Goal: Task Accomplishment & Management: Complete application form

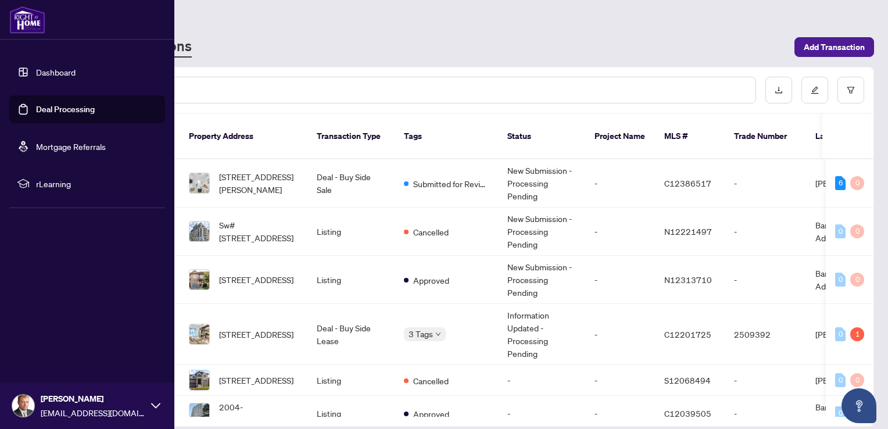
click at [48, 67] on link "Dashboard" at bounding box center [56, 72] width 40 height 10
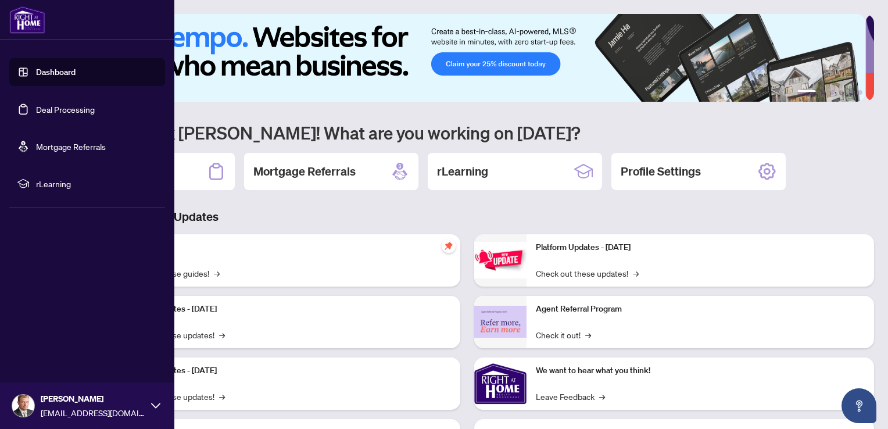
click at [58, 107] on link "Deal Processing" at bounding box center [65, 109] width 59 height 10
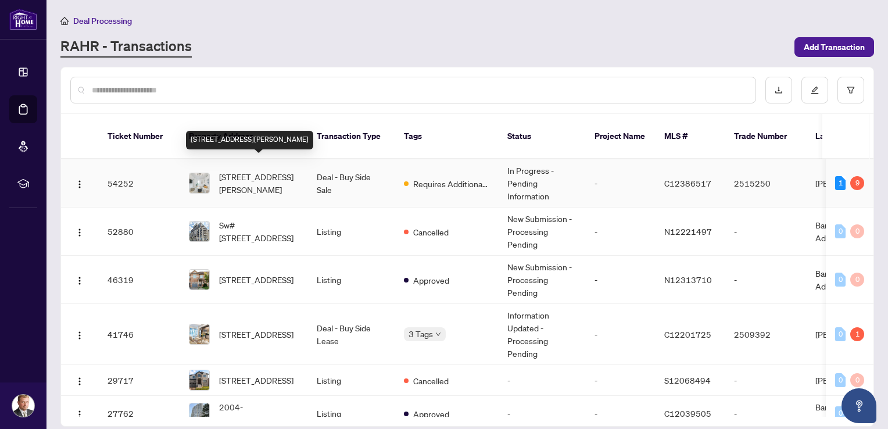
click at [270, 171] on span "[STREET_ADDRESS][PERSON_NAME]" at bounding box center [258, 183] width 79 height 26
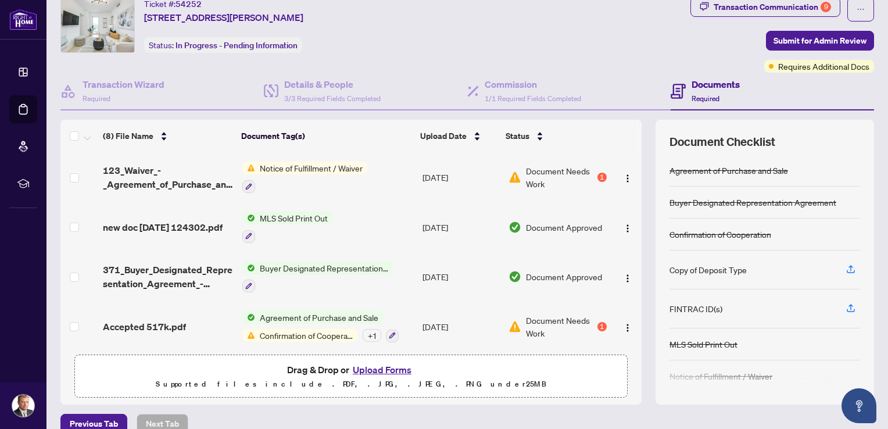
scroll to position [56, 0]
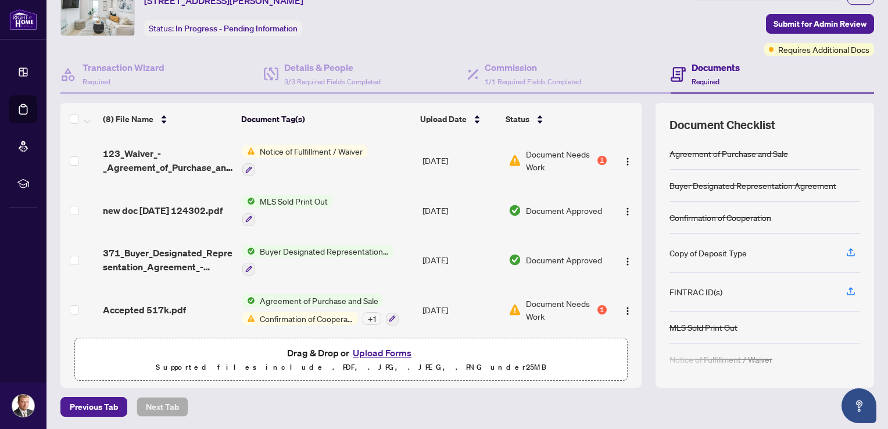
click at [364, 312] on div "+ 1" at bounding box center [372, 318] width 19 height 13
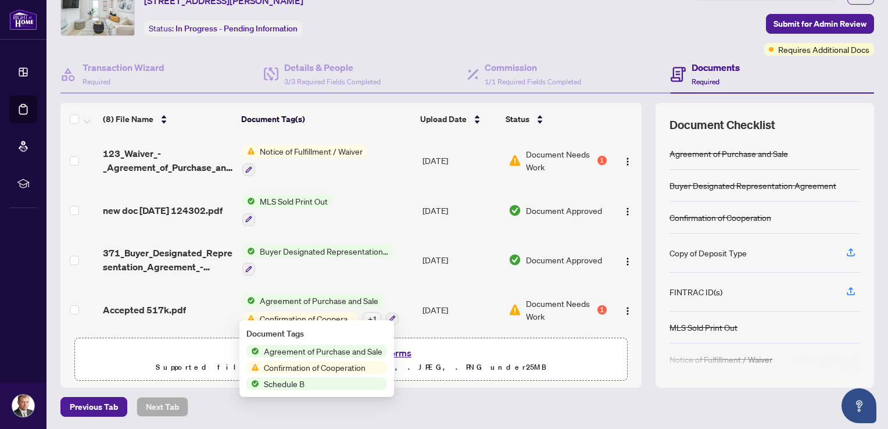
click at [325, 366] on span "Confirmation of Cooperation" at bounding box center [314, 367] width 111 height 13
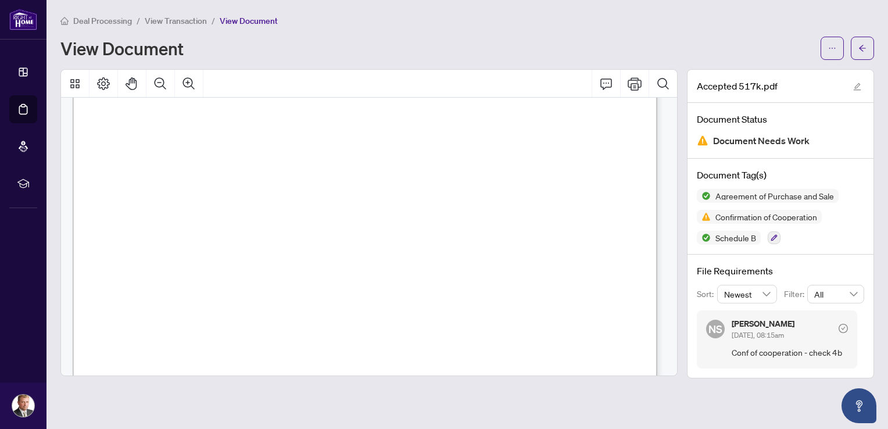
scroll to position [6569, 0]
click at [863, 47] on icon "arrow-left" at bounding box center [863, 48] width 8 height 8
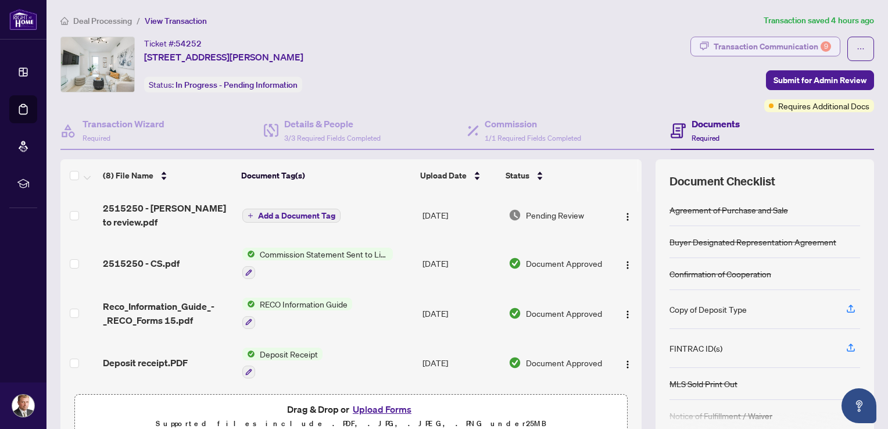
click at [800, 48] on div "Transaction Communication 9" at bounding box center [772, 46] width 117 height 19
type textarea "**********"
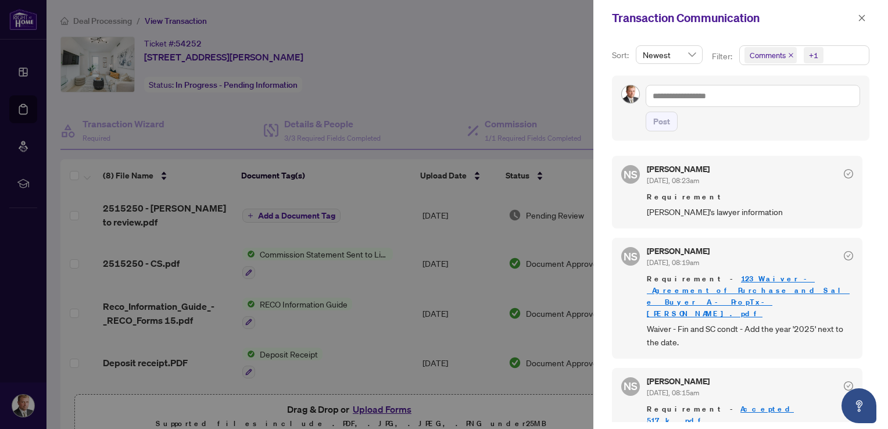
scroll to position [1, 0]
click at [866, 16] on button "button" at bounding box center [862, 18] width 15 height 14
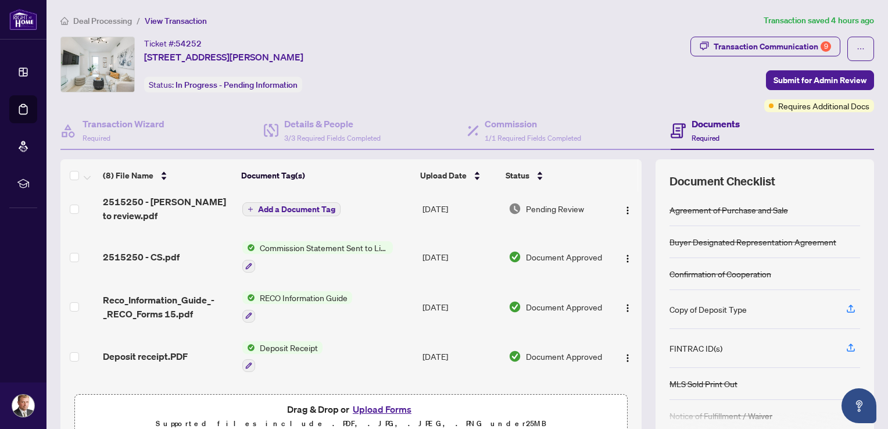
scroll to position [0, 0]
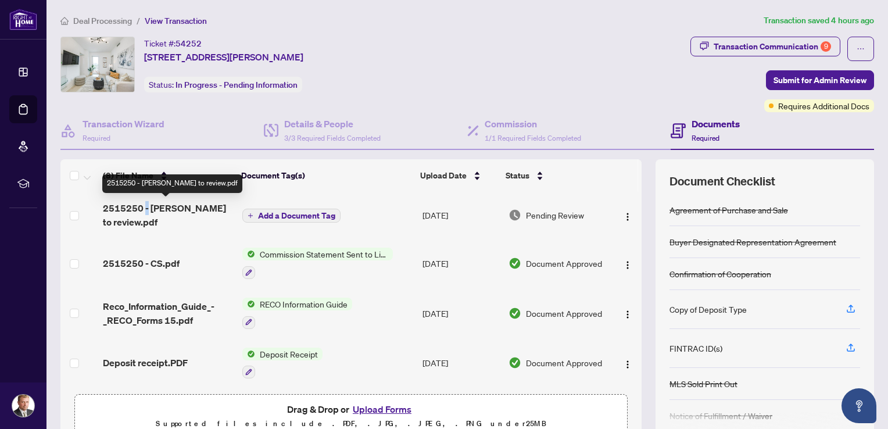
click at [142, 209] on span "2515250 - [PERSON_NAME] to review.pdf" at bounding box center [168, 215] width 130 height 28
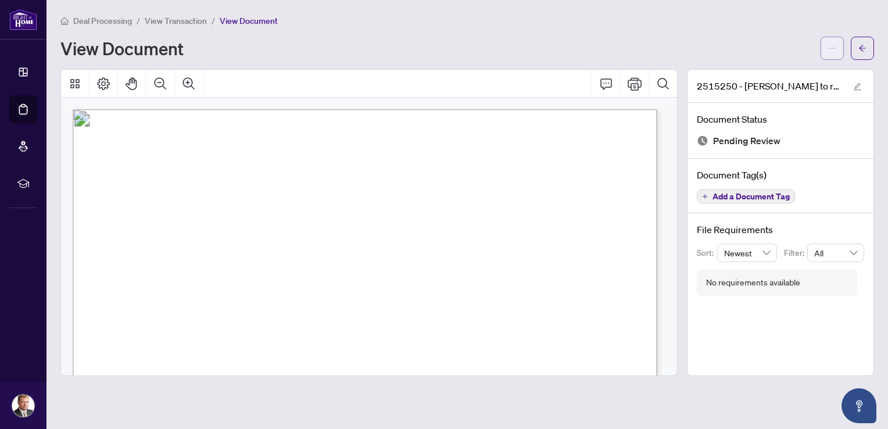
click at [834, 46] on icon "ellipsis" at bounding box center [832, 48] width 8 height 8
click at [782, 69] on span "Download" at bounding box center [790, 73] width 88 height 13
click at [867, 48] on button "button" at bounding box center [862, 48] width 23 height 23
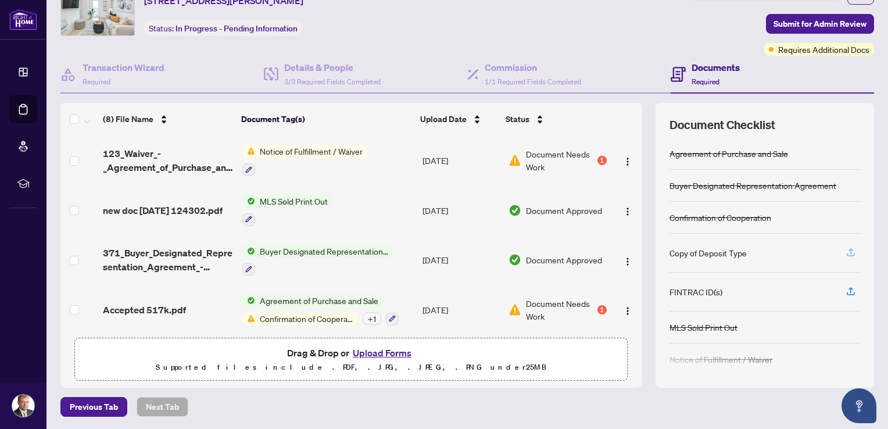
click at [846, 249] on icon "button" at bounding box center [851, 252] width 10 height 10
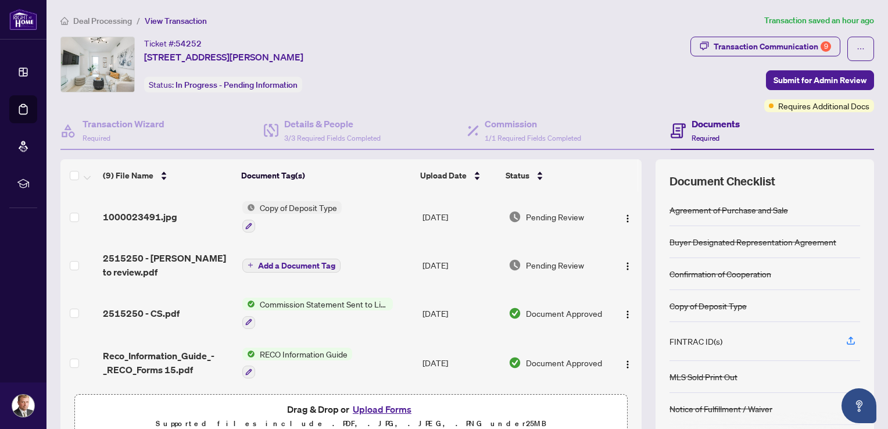
scroll to position [56, 0]
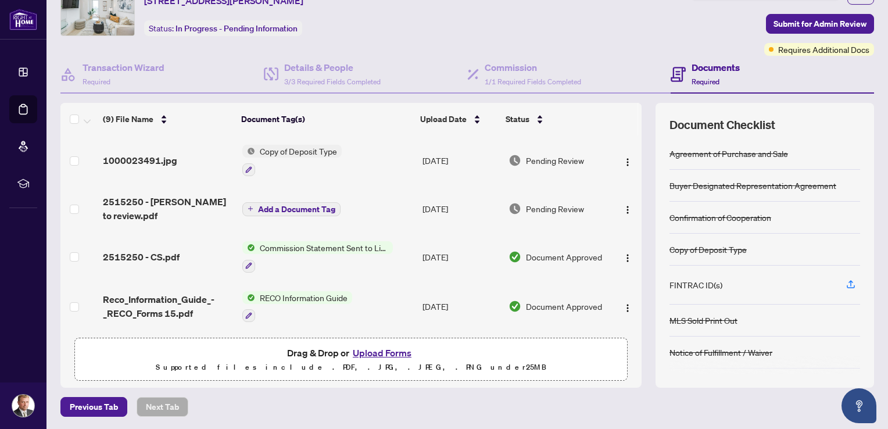
click at [375, 354] on button "Upload Forms" at bounding box center [382, 352] width 66 height 15
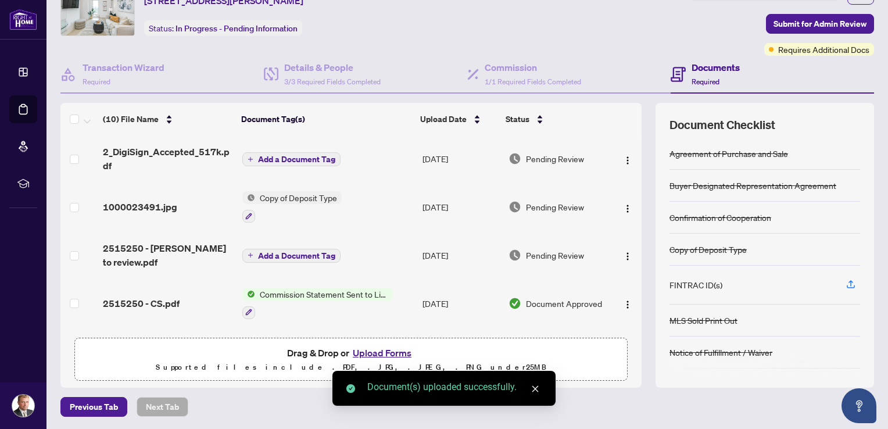
click at [377, 352] on button "Upload Forms" at bounding box center [382, 352] width 66 height 15
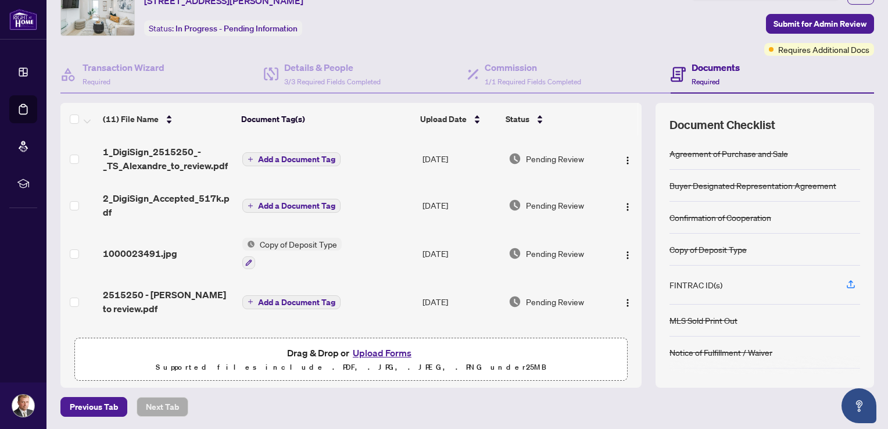
scroll to position [0, 0]
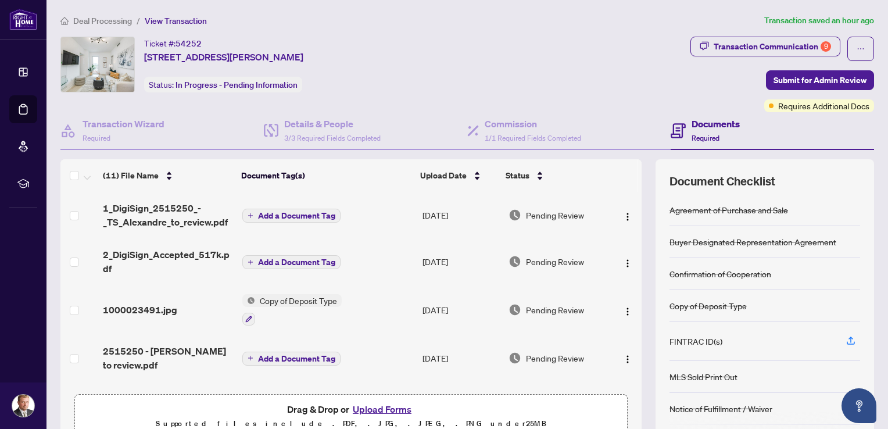
click at [251, 213] on button "Add a Document Tag" at bounding box center [291, 216] width 98 height 14
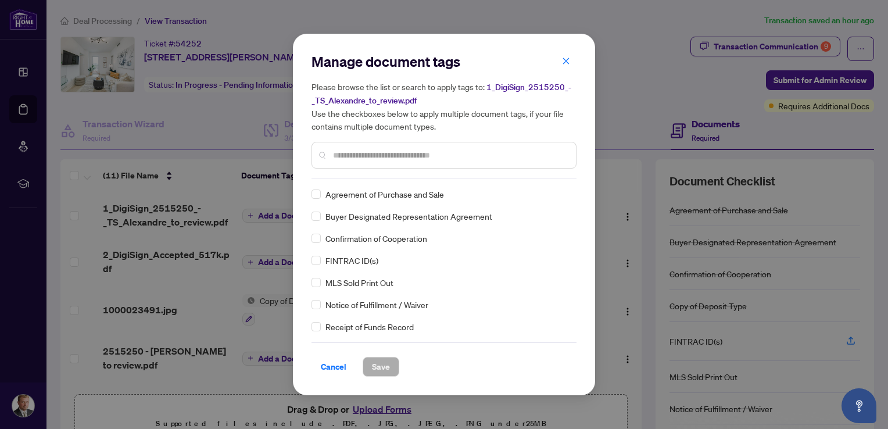
click at [367, 177] on div "Manage document tags Please browse the list or search to apply tags to: 1_DigiS…" at bounding box center [444, 115] width 265 height 126
click at [367, 157] on input "text" at bounding box center [450, 155] width 234 height 13
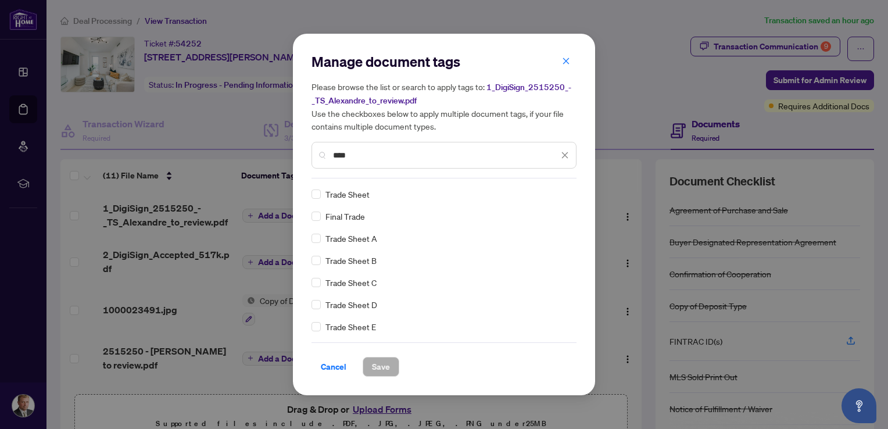
type input "****"
click at [374, 362] on span "Save" at bounding box center [381, 367] width 18 height 19
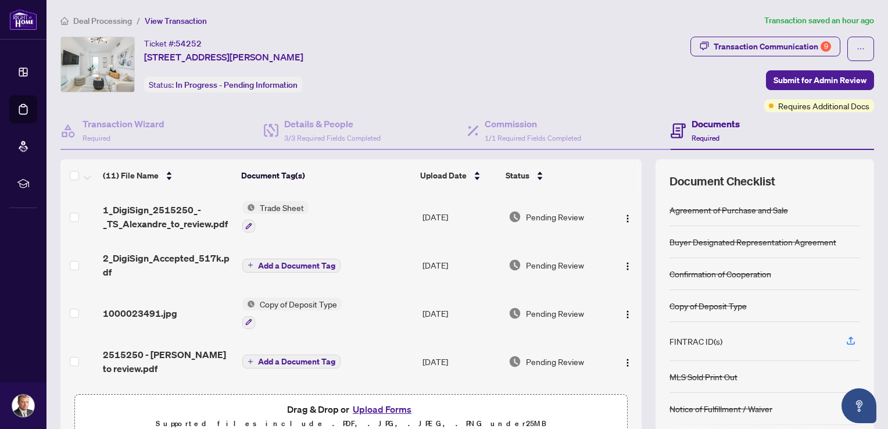
click at [258, 262] on span "Add a Document Tag" at bounding box center [296, 266] width 77 height 8
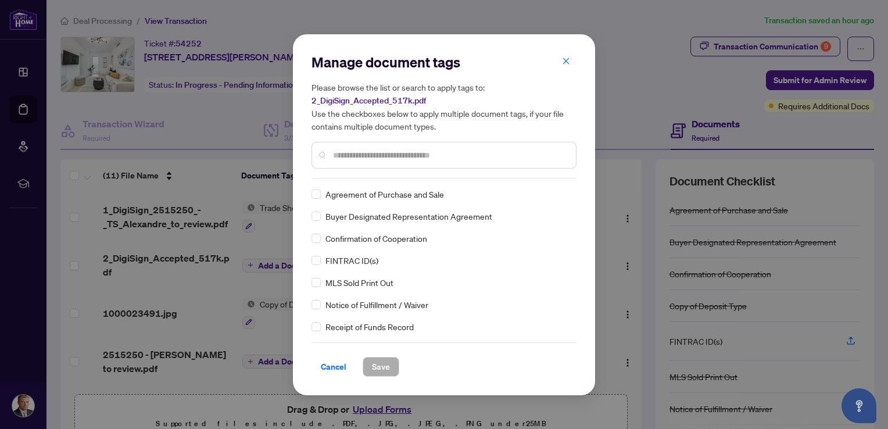
click at [347, 155] on input "text" at bounding box center [450, 155] width 234 height 13
type input "*"
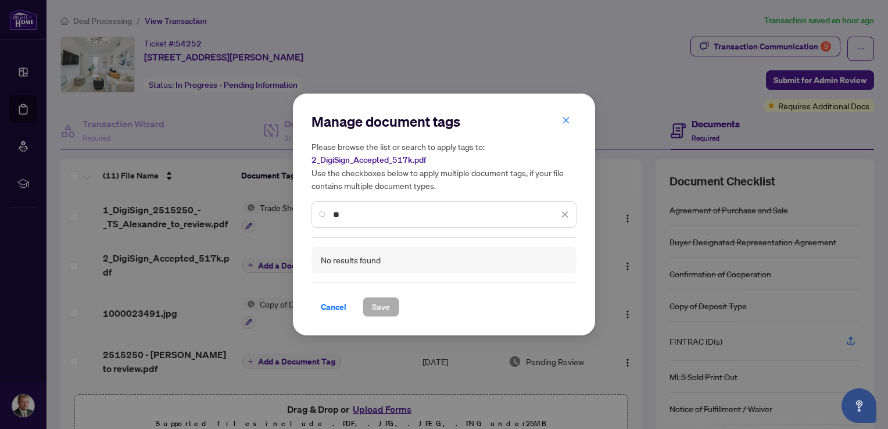
type input "*"
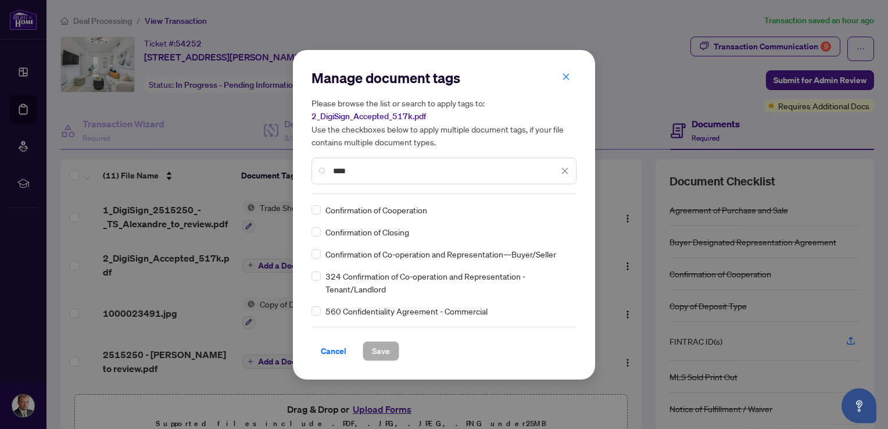
type input "****"
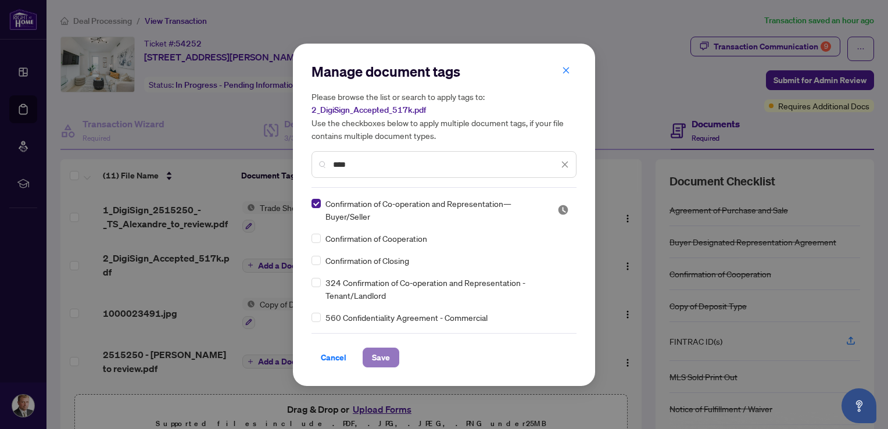
click at [381, 358] on span "Save" at bounding box center [381, 357] width 18 height 19
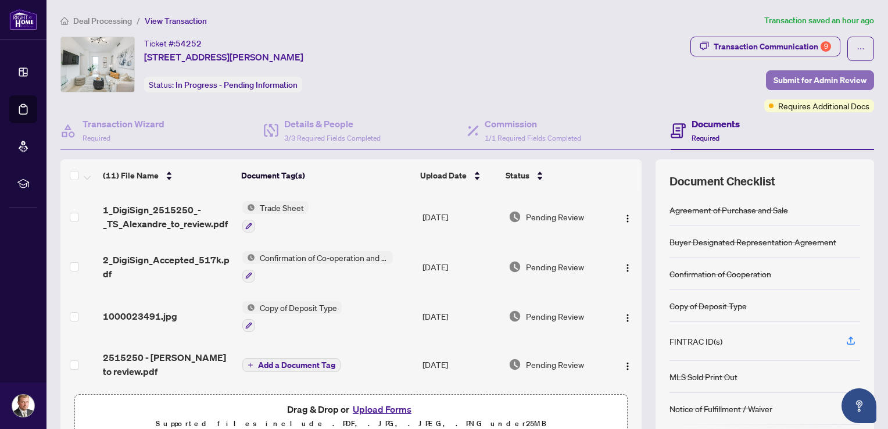
click at [807, 80] on span "Submit for Admin Review" at bounding box center [820, 80] width 93 height 19
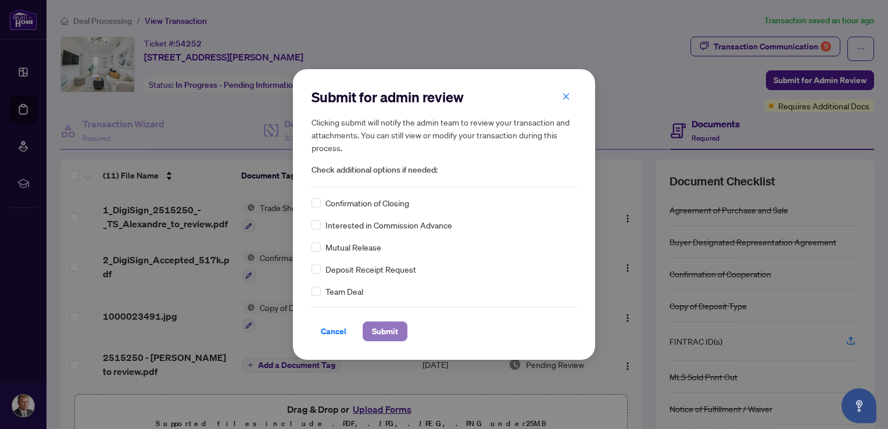
click at [381, 332] on span "Submit" at bounding box center [385, 331] width 26 height 19
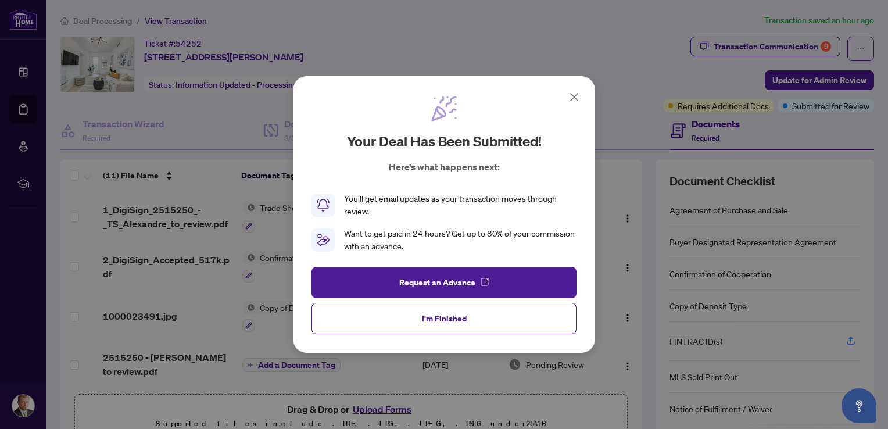
click at [575, 95] on icon at bounding box center [574, 97] width 14 height 14
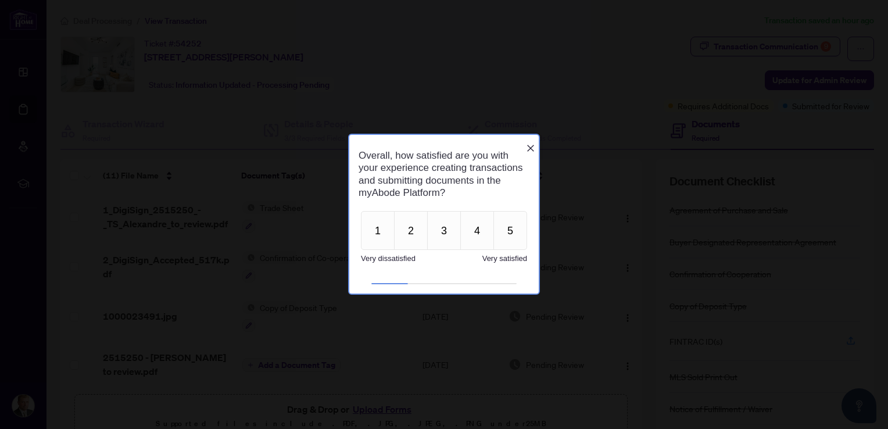
click at [530, 144] on icon "Close button" at bounding box center [530, 148] width 9 height 9
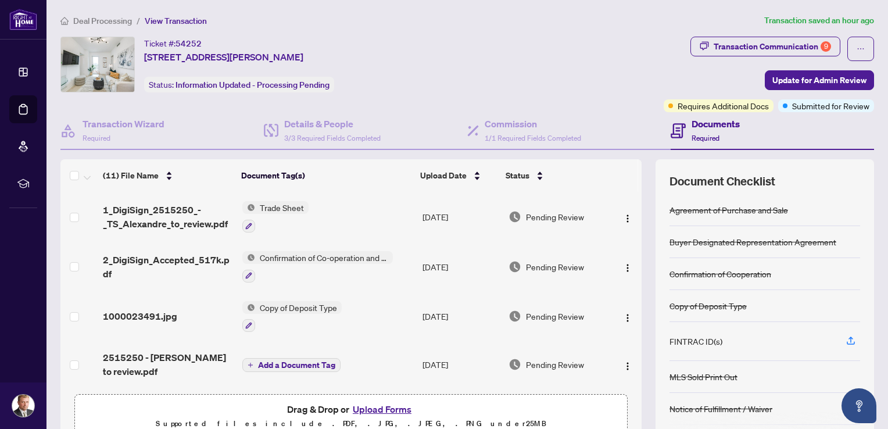
click at [370, 408] on button "Upload Forms" at bounding box center [382, 409] width 66 height 15
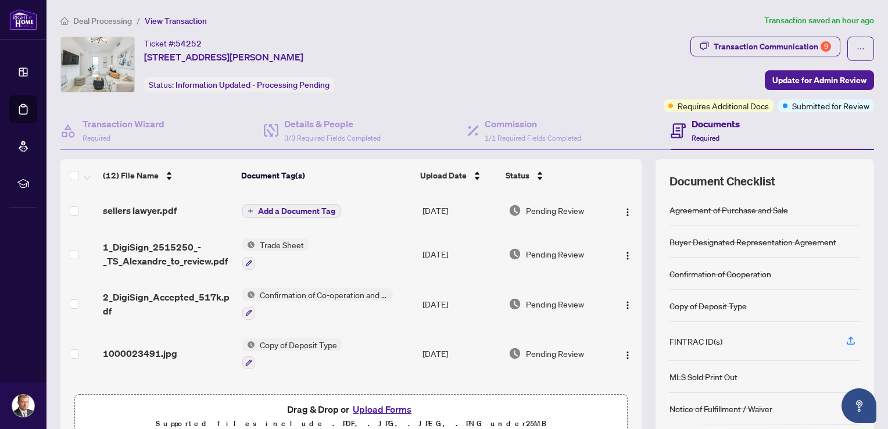
click at [269, 212] on span "Add a Document Tag" at bounding box center [296, 211] width 77 height 8
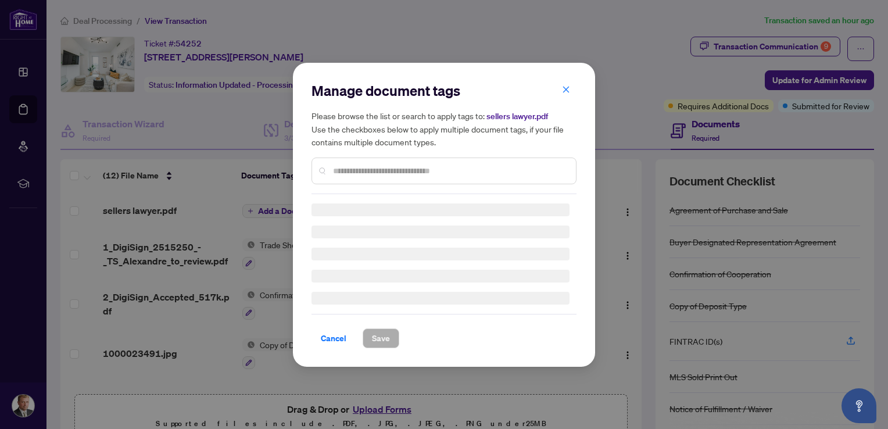
click at [359, 173] on input "text" at bounding box center [450, 171] width 234 height 13
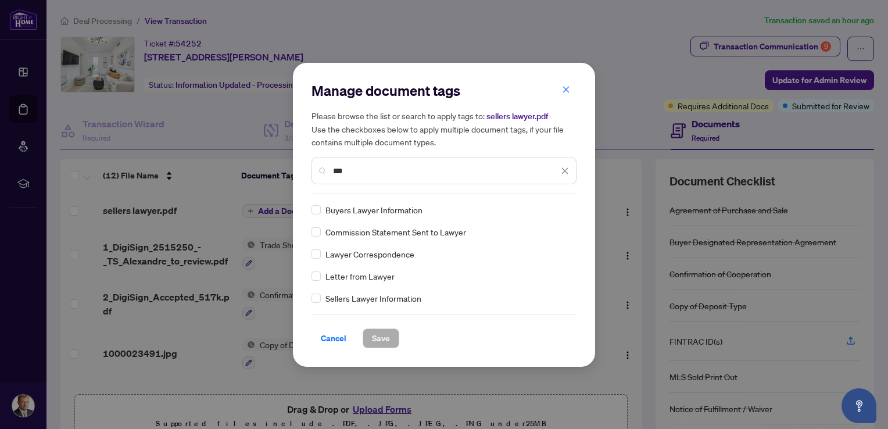
type input "***"
click at [382, 334] on span "Save" at bounding box center [381, 338] width 18 height 19
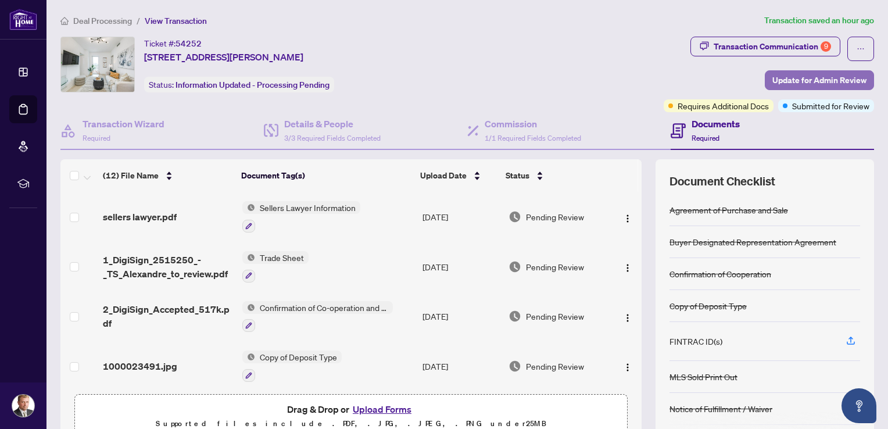
click at [773, 80] on span "Update for Admin Review" at bounding box center [820, 80] width 94 height 19
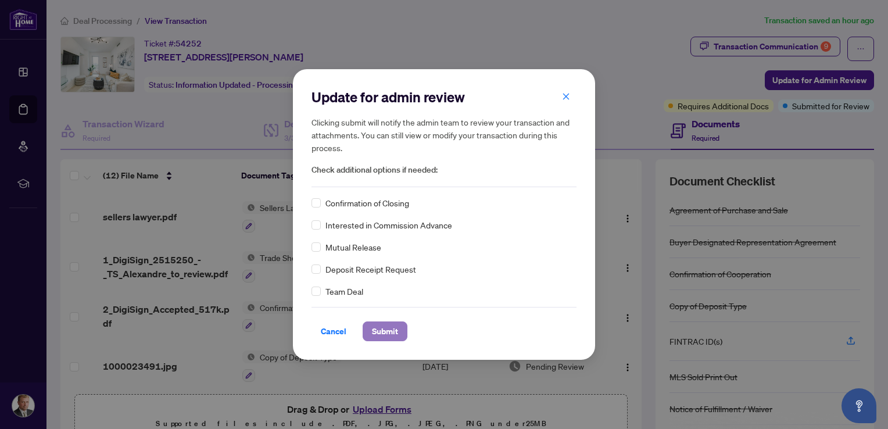
click at [381, 334] on span "Submit" at bounding box center [385, 331] width 26 height 19
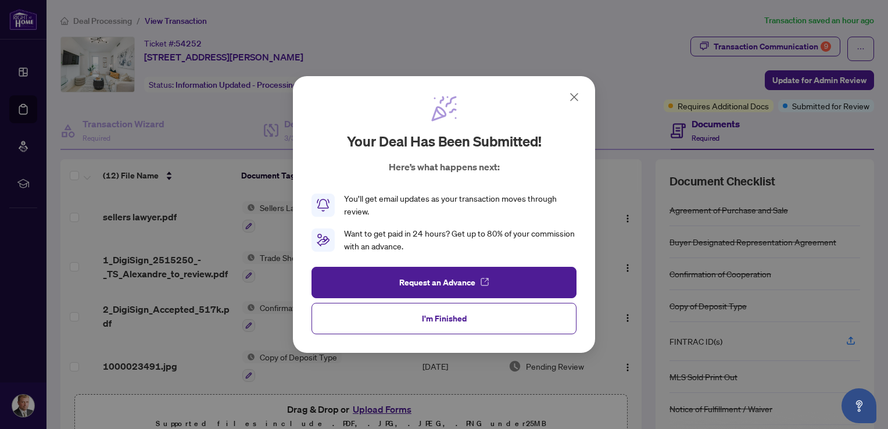
click at [574, 97] on icon at bounding box center [574, 97] width 7 height 7
click at [574, 97] on div "Ticket #: 54252 [STREET_ADDRESS][PERSON_NAME] Status: Information Updated - Pro…" at bounding box center [359, 75] width 603 height 76
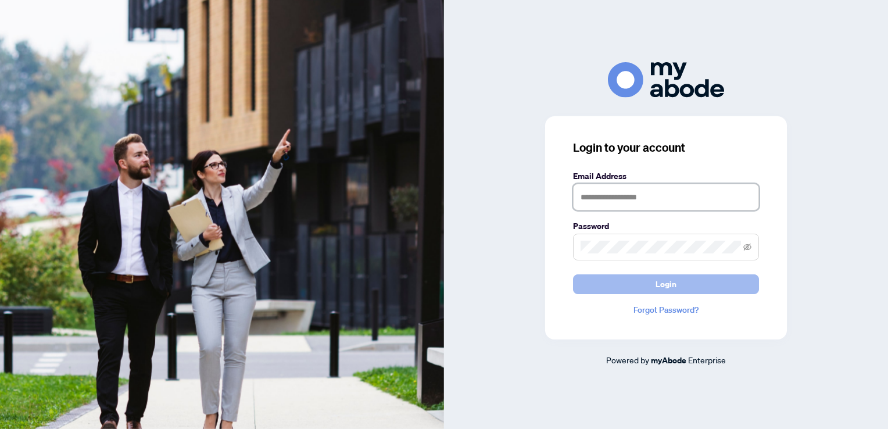
type input "**********"
click at [642, 288] on button "Login" at bounding box center [666, 284] width 186 height 20
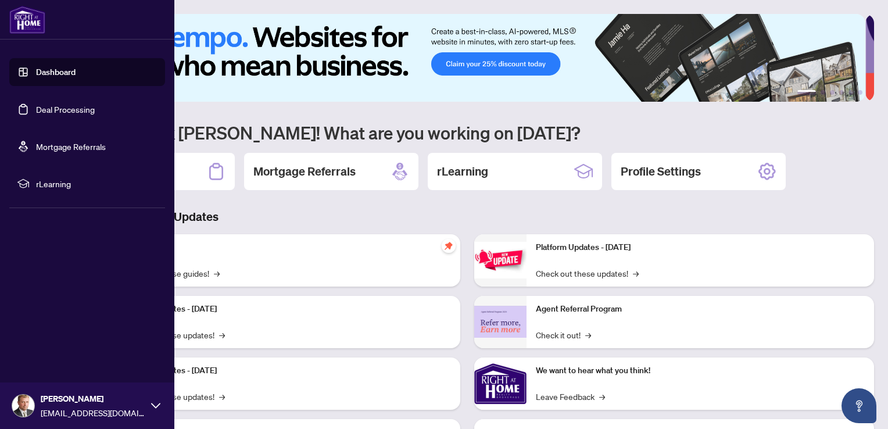
click at [59, 108] on link "Deal Processing" at bounding box center [65, 109] width 59 height 10
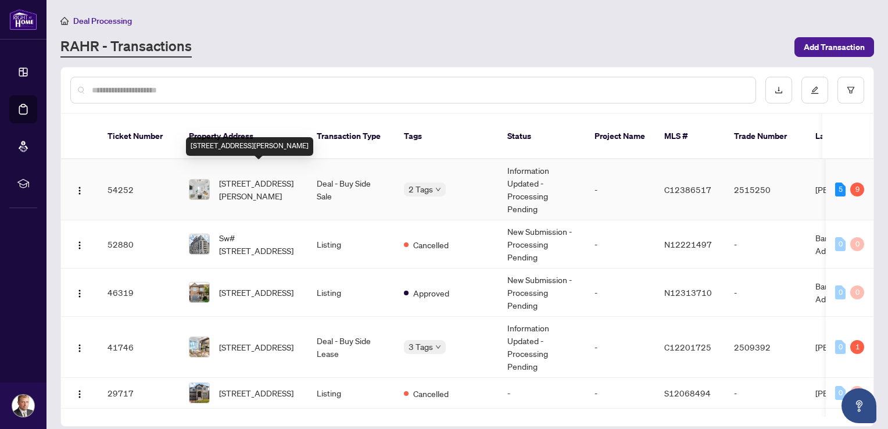
click at [275, 177] on span "[STREET_ADDRESS][PERSON_NAME]" at bounding box center [258, 190] width 79 height 26
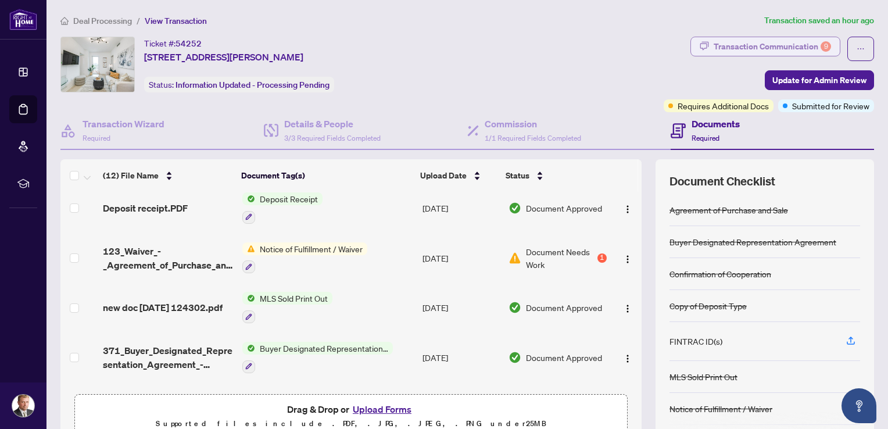
scroll to position [334, 0]
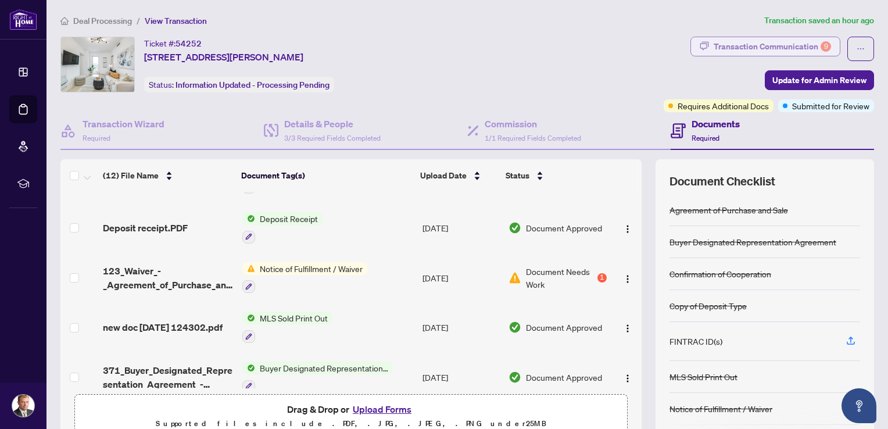
click at [784, 47] on div "Transaction Communication 9" at bounding box center [772, 46] width 117 height 19
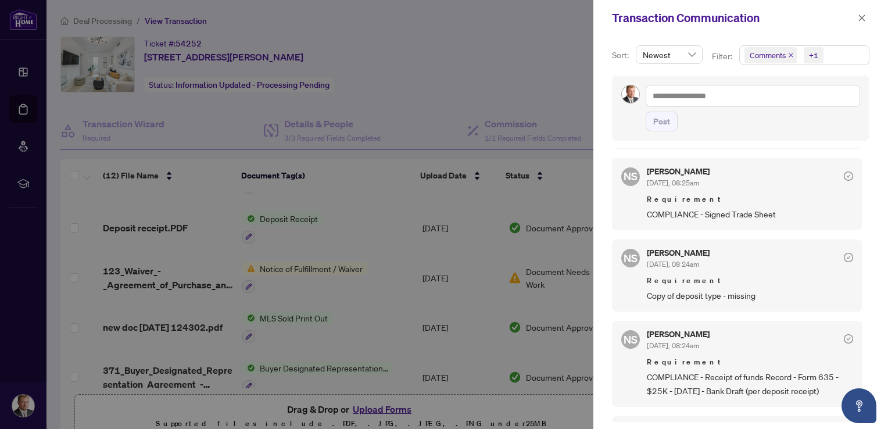
scroll to position [233, 0]
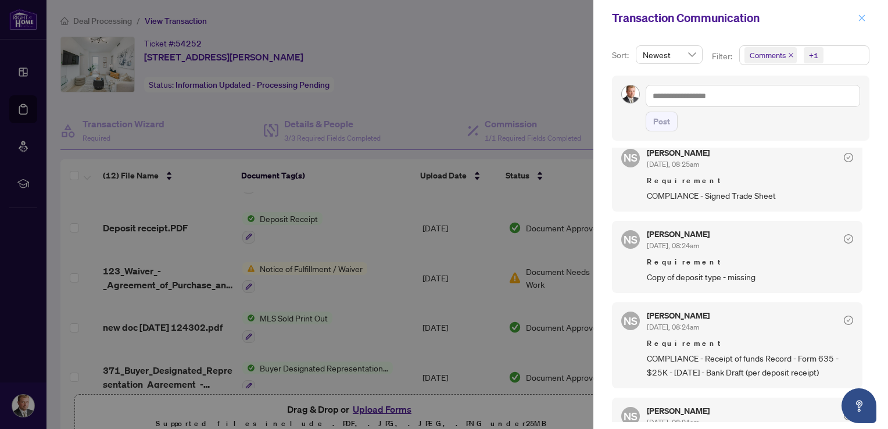
click at [862, 16] on icon "close" at bounding box center [862, 18] width 8 height 8
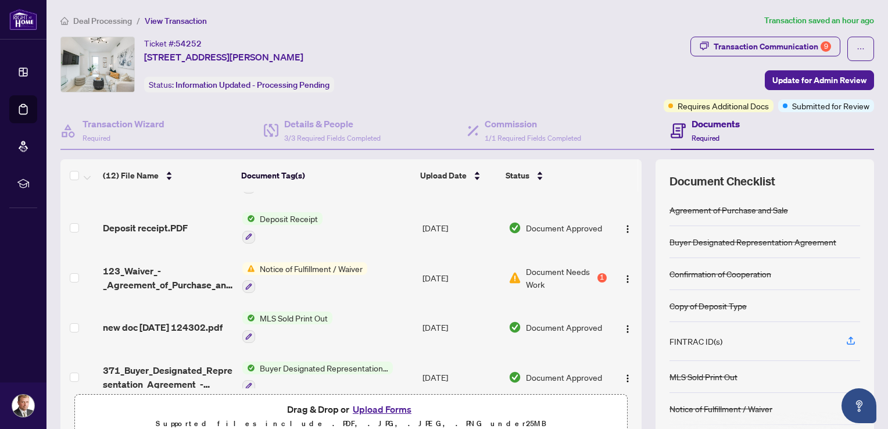
scroll to position [58, 0]
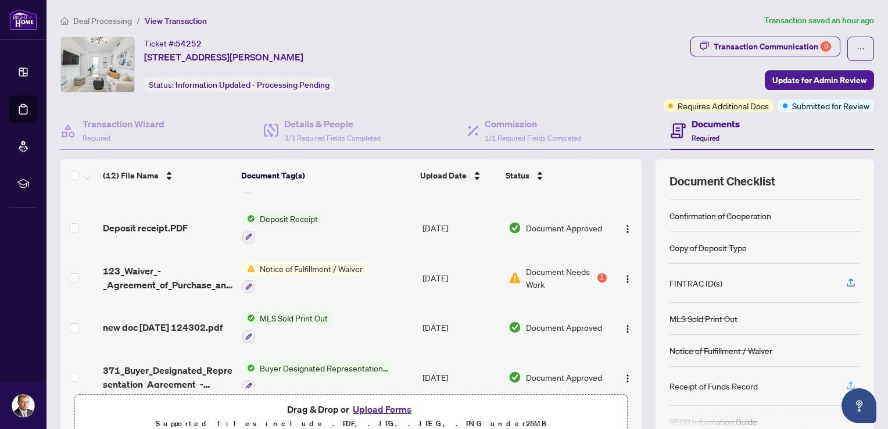
click at [846, 380] on icon "button" at bounding box center [851, 385] width 10 height 10
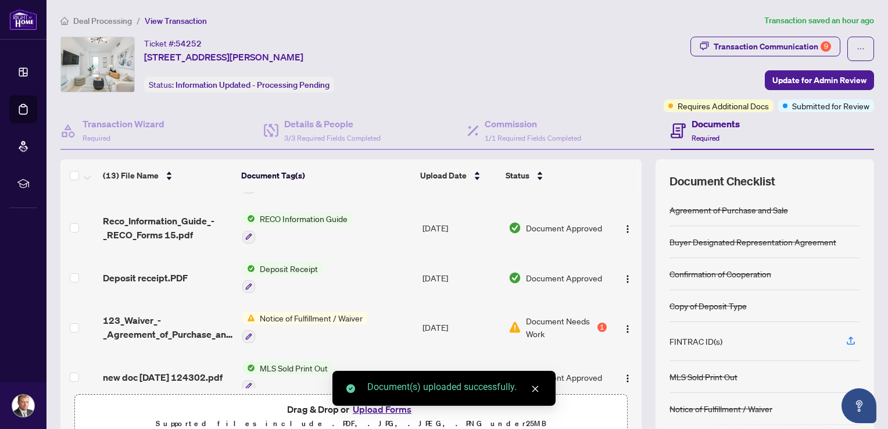
scroll to position [0, 0]
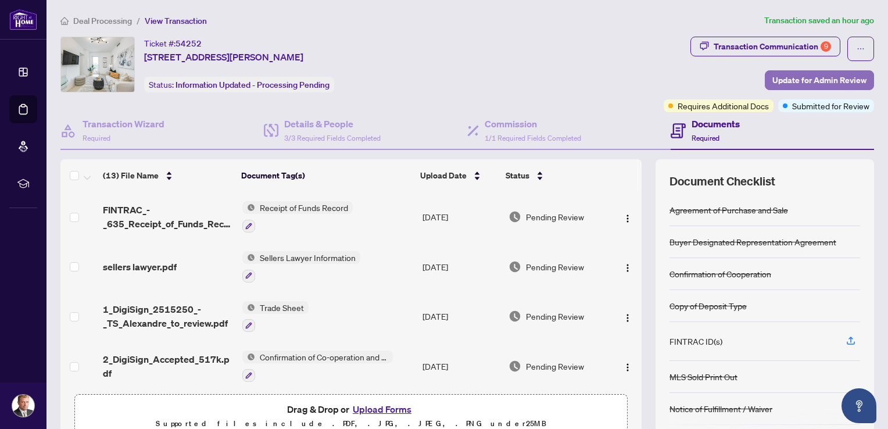
click at [809, 78] on span "Update for Admin Review" at bounding box center [820, 80] width 94 height 19
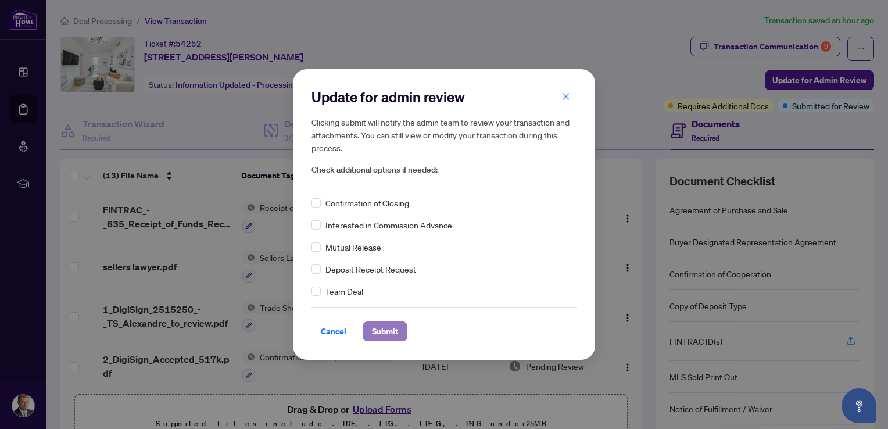
click at [387, 329] on span "Submit" at bounding box center [385, 331] width 26 height 19
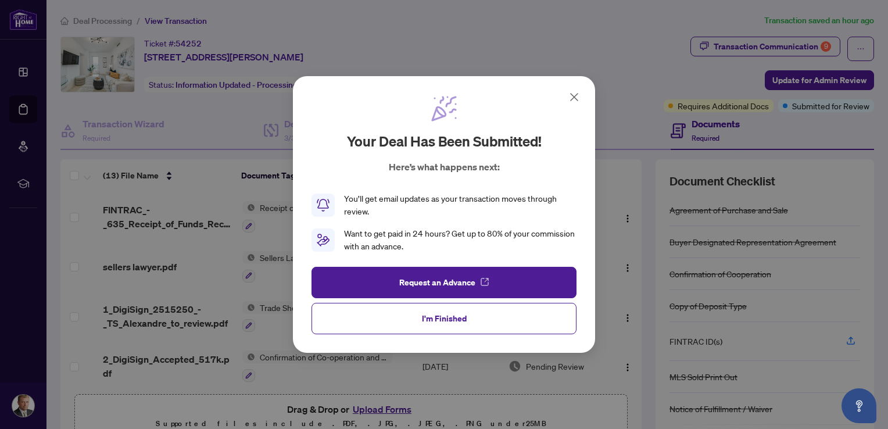
click at [574, 98] on icon at bounding box center [574, 97] width 7 height 7
